Goal: Find specific page/section: Find specific page/section

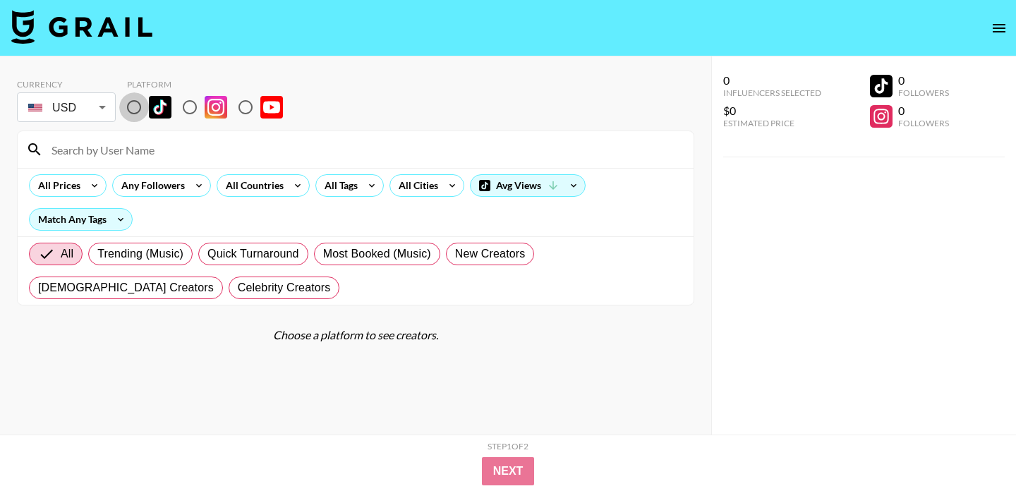
click at [138, 109] on input "radio" at bounding box center [134, 107] width 30 height 30
radio input "true"
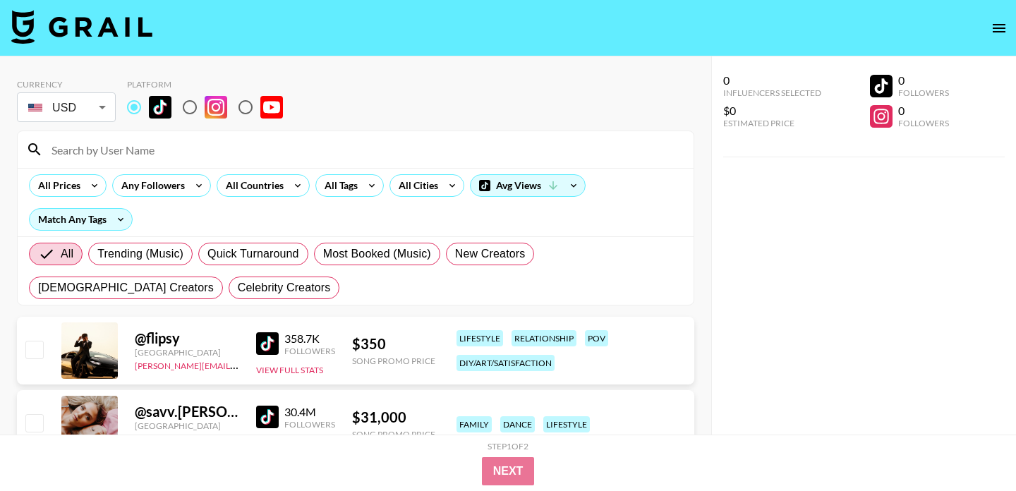
click at [134, 151] on input at bounding box center [364, 149] width 642 height 23
paste input "Ry2ky"
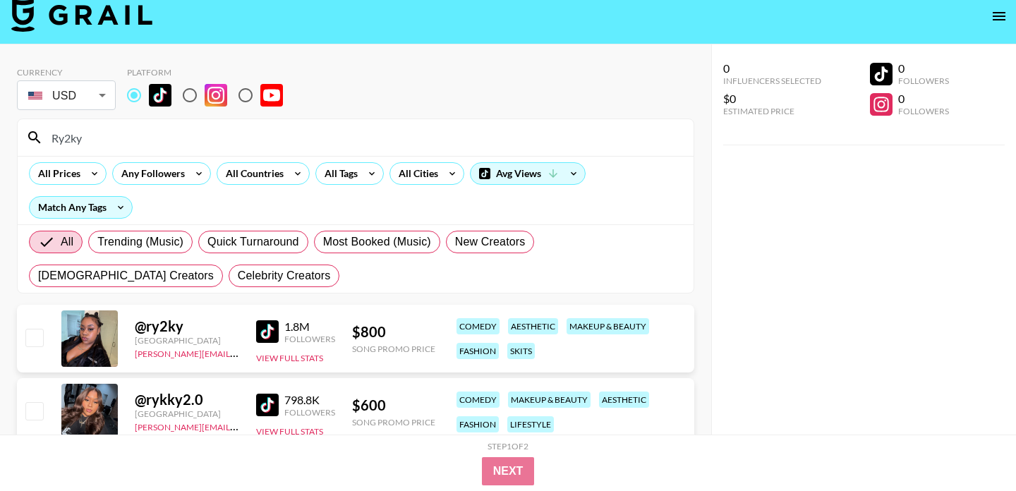
scroll to position [63, 0]
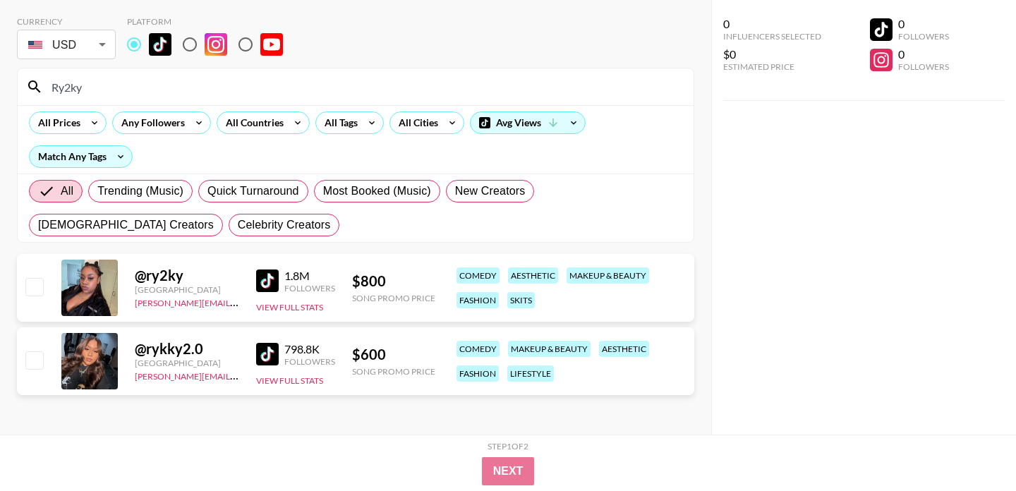
type input "Ry2ky"
drag, startPoint x: 203, startPoint y: 350, endPoint x: 147, endPoint y: 347, distance: 55.8
click at [147, 347] on div "@ rykky2.0" at bounding box center [187, 349] width 104 height 18
copy div "rykky2.0"
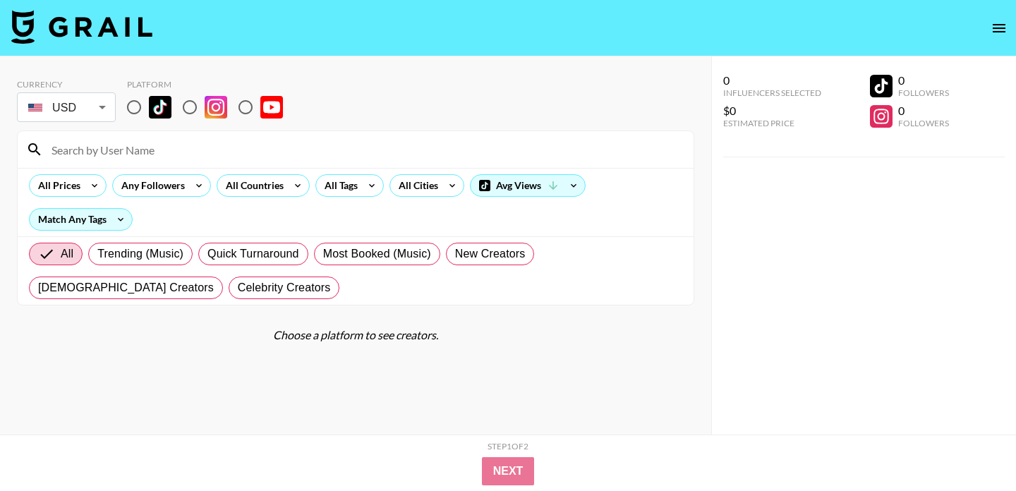
click at [137, 107] on input "radio" at bounding box center [134, 107] width 30 height 30
radio input "true"
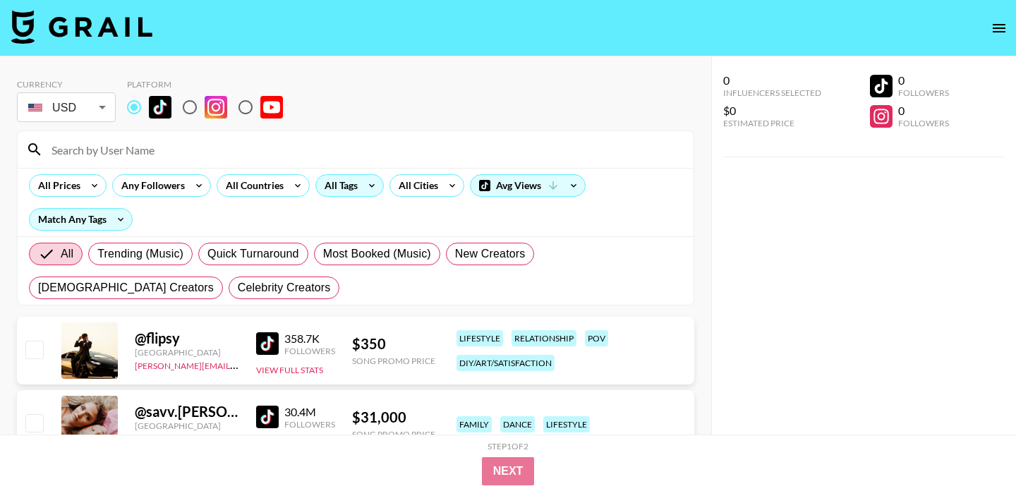
click at [342, 181] on div "All Tags" at bounding box center [338, 185] width 44 height 21
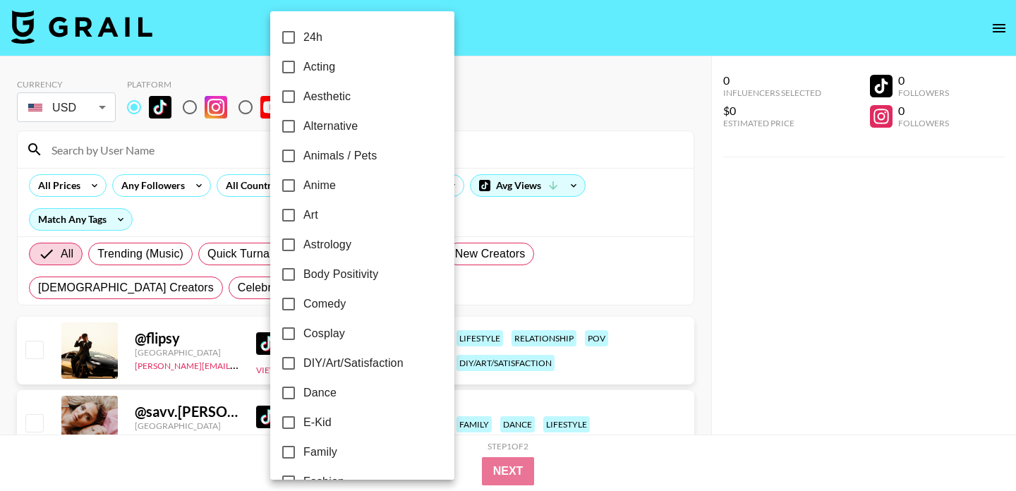
click at [328, 296] on span "Comedy" at bounding box center [324, 304] width 42 height 17
click at [303, 296] on input "Comedy" at bounding box center [289, 304] width 30 height 30
checkbox input "true"
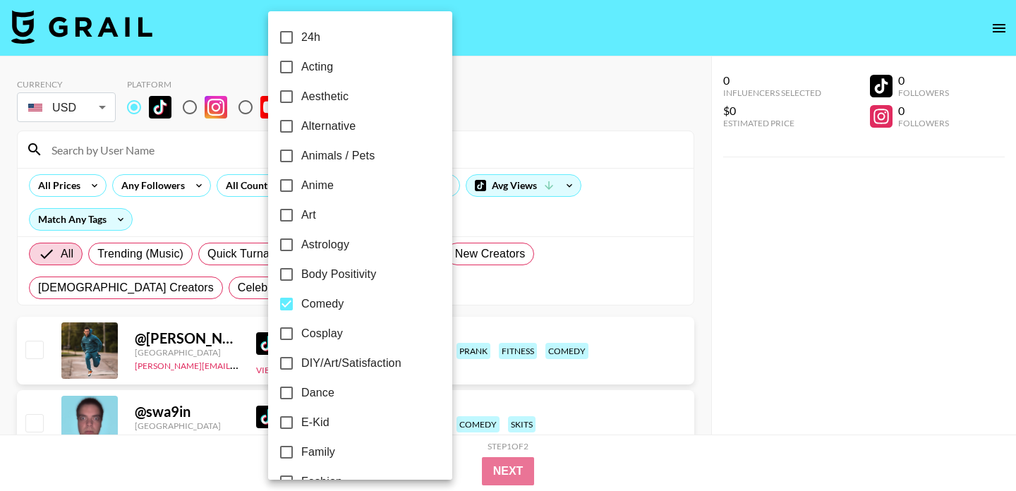
click at [99, 194] on div at bounding box center [508, 245] width 1016 height 491
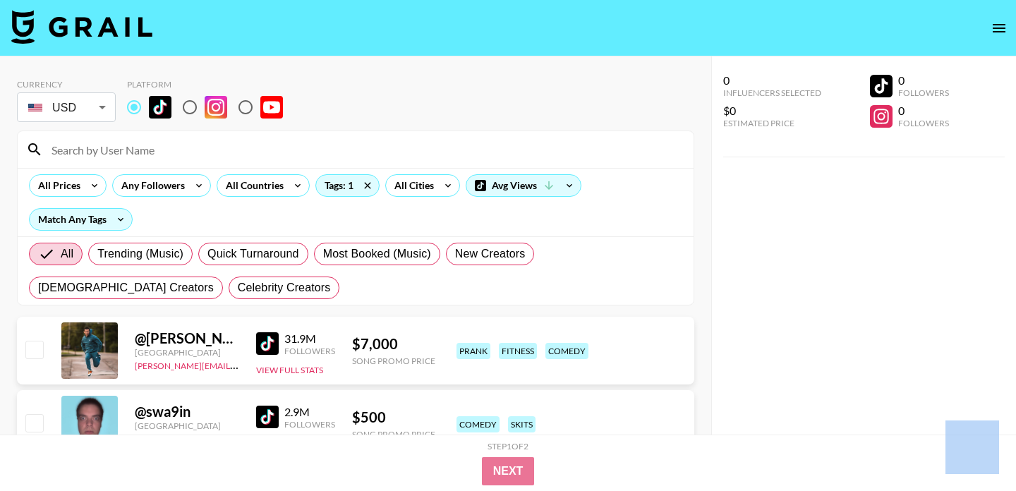
click at [99, 194] on div at bounding box center [508, 245] width 1016 height 491
click at [95, 186] on icon at bounding box center [94, 185] width 23 height 21
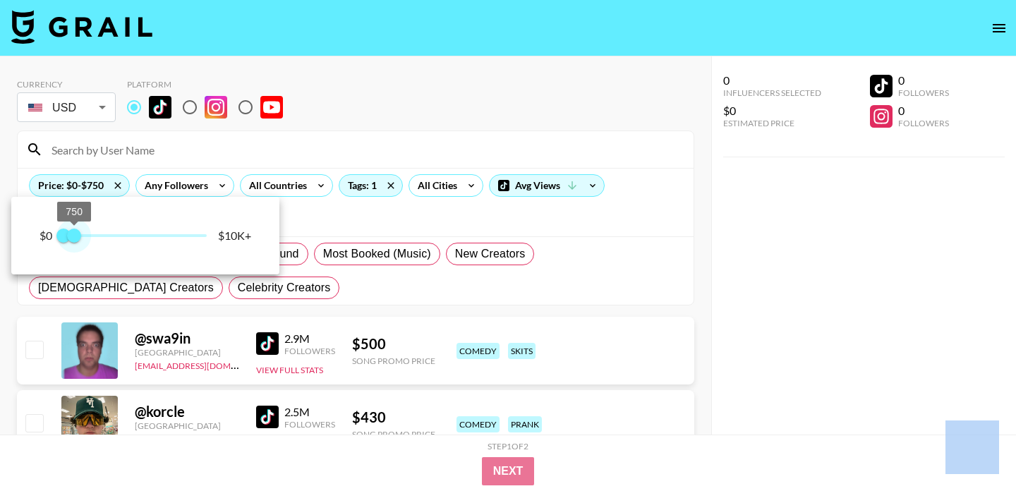
type input "500"
drag, startPoint x: 207, startPoint y: 239, endPoint x: 73, endPoint y: 237, distance: 134.1
click at [73, 237] on span "500" at bounding box center [71, 236] width 14 height 14
click at [329, 289] on div at bounding box center [508, 245] width 1016 height 491
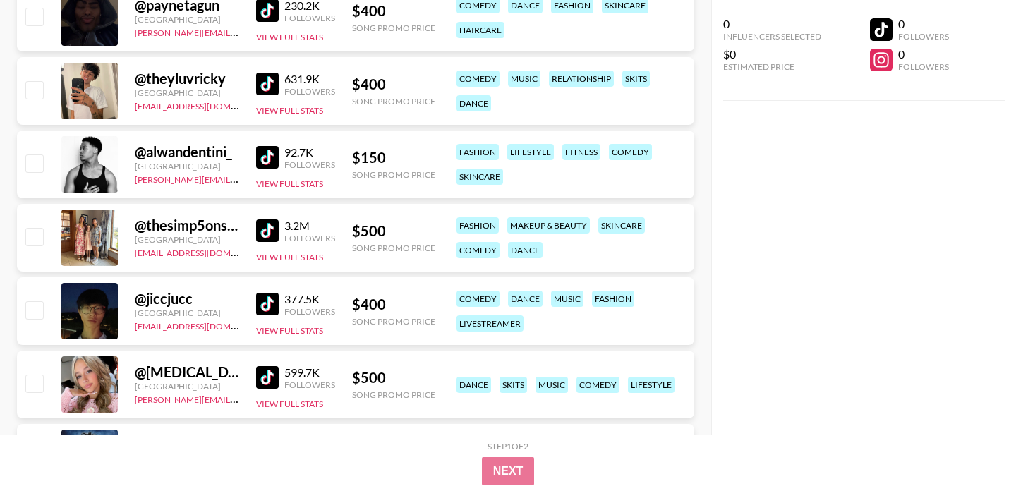
scroll to position [3493, 0]
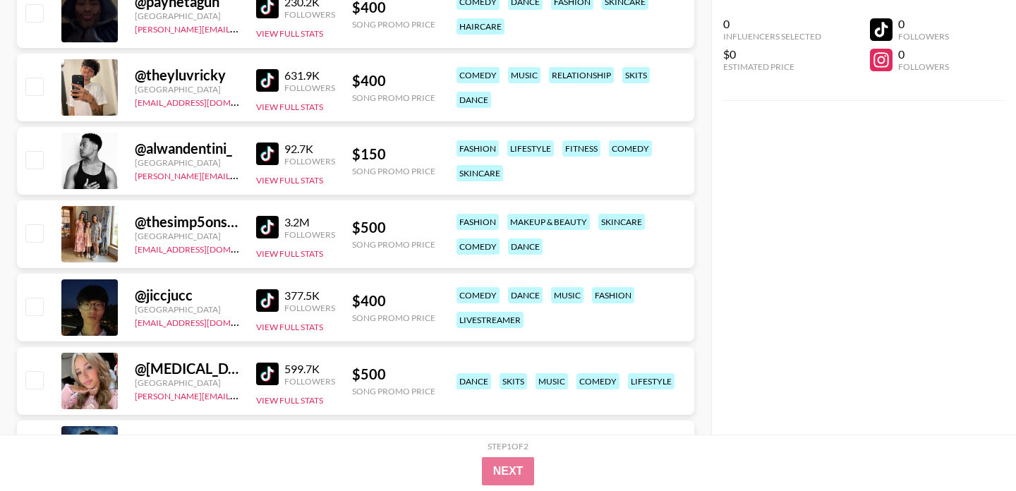
click at [270, 227] on img at bounding box center [267, 227] width 23 height 23
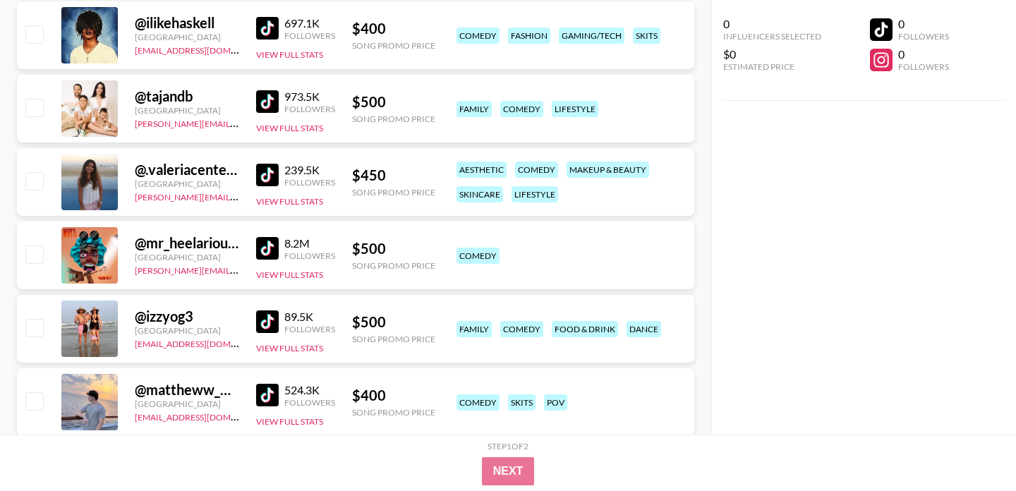
scroll to position [3913, 0]
click at [264, 174] on img at bounding box center [267, 174] width 23 height 23
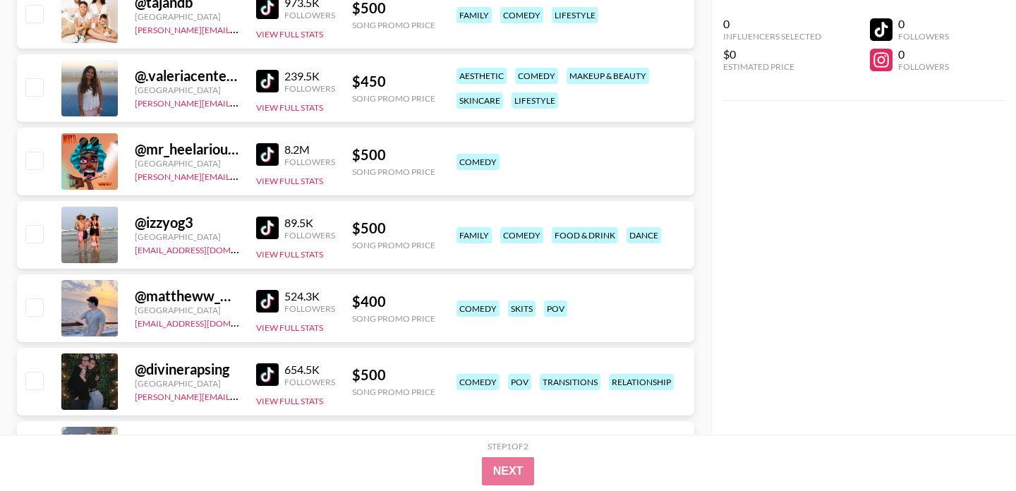
scroll to position [4011, 0]
